Goal: Navigation & Orientation: Go to known website

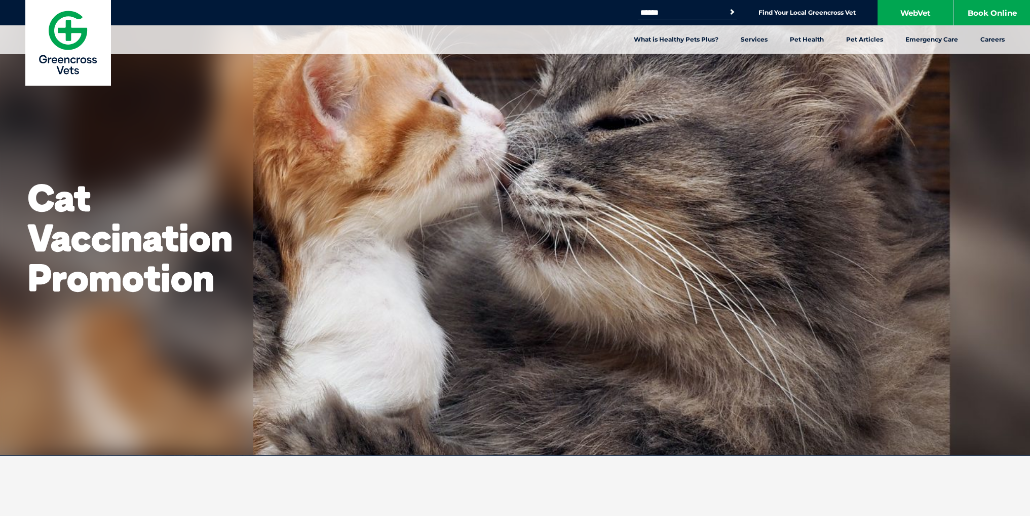
click at [77, 51] on img at bounding box center [67, 42] width 85 height 85
